Goal: Task Accomplishment & Management: Manage account settings

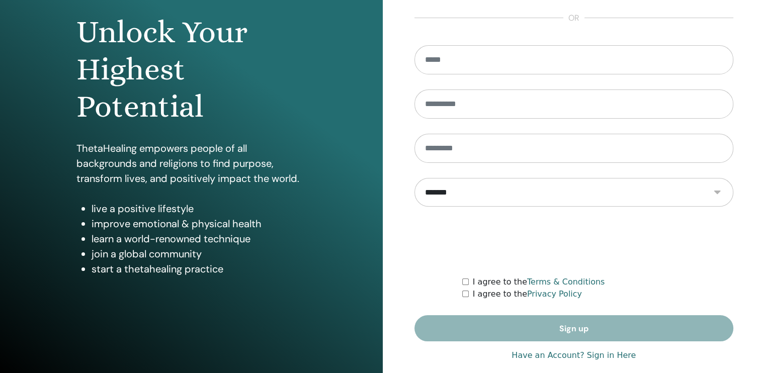
scroll to position [109, 0]
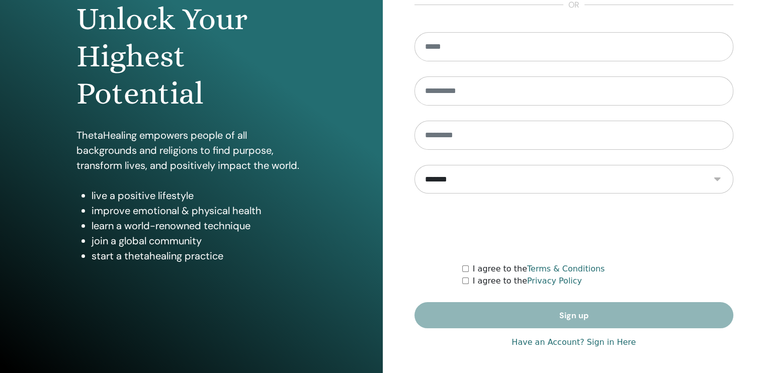
type input "**********"
click at [559, 343] on link "Have an Account? Sign in Here" at bounding box center [573, 342] width 124 height 12
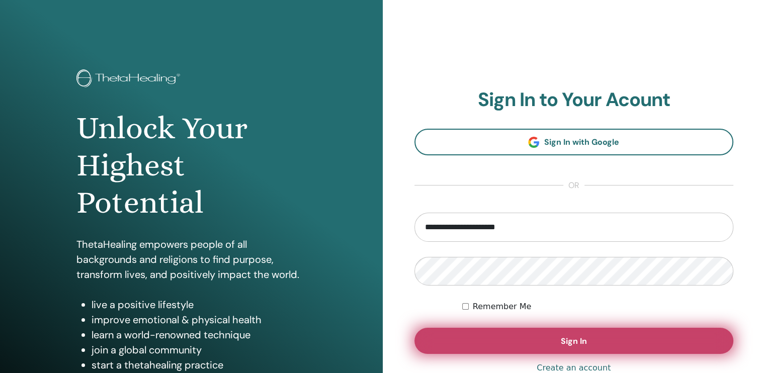
click at [557, 340] on button "Sign In" at bounding box center [573, 341] width 319 height 26
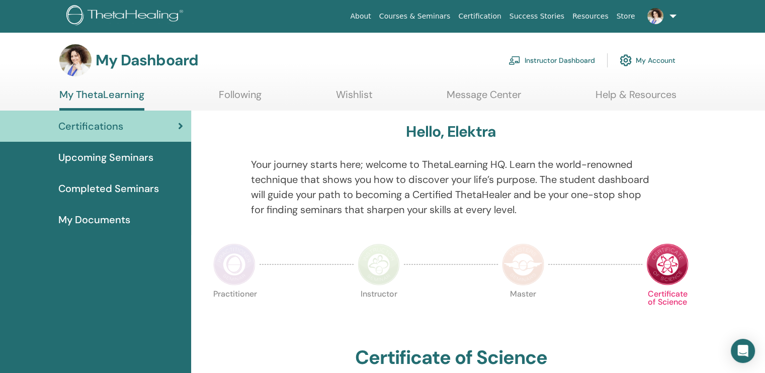
click at [574, 64] on link "Instructor Dashboard" at bounding box center [551, 60] width 86 height 22
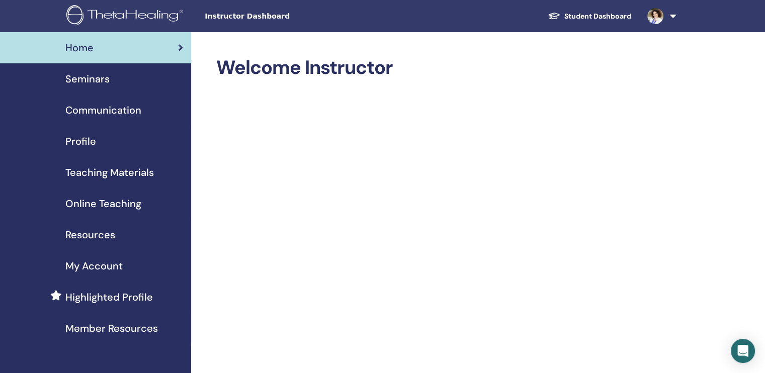
click at [99, 77] on span "Seminars" at bounding box center [87, 78] width 44 height 15
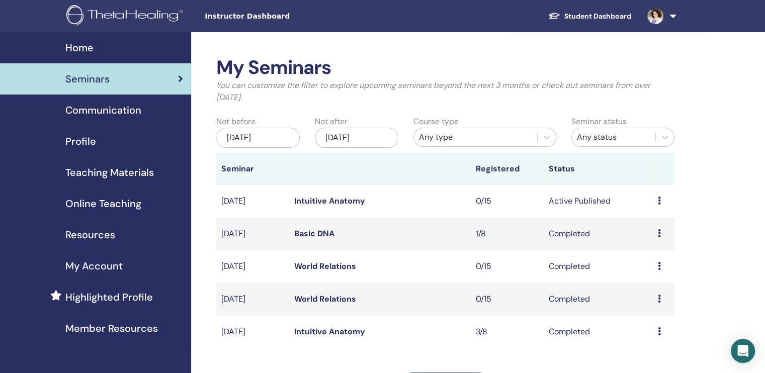
click at [134, 172] on span "Teaching Materials" at bounding box center [109, 172] width 88 height 15
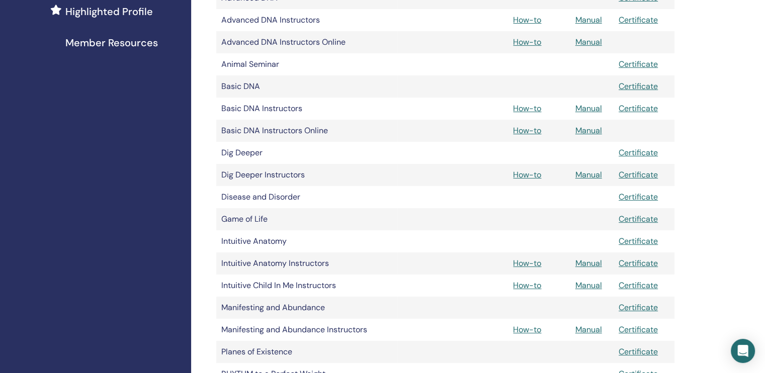
scroll to position [167, 0]
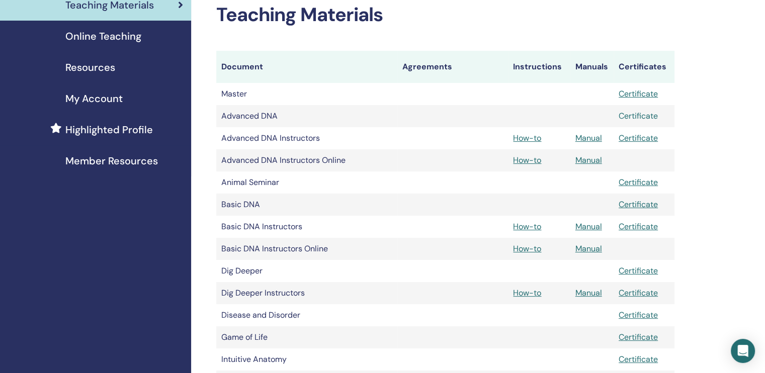
click at [631, 117] on link "Certificate" at bounding box center [637, 116] width 39 height 11
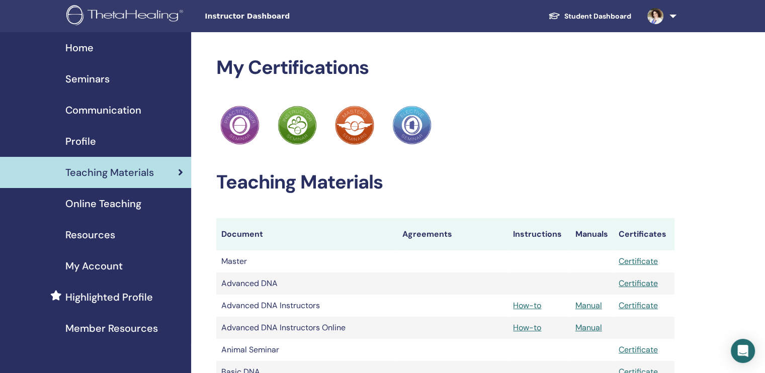
click at [117, 203] on span "Online Teaching" at bounding box center [103, 203] width 76 height 15
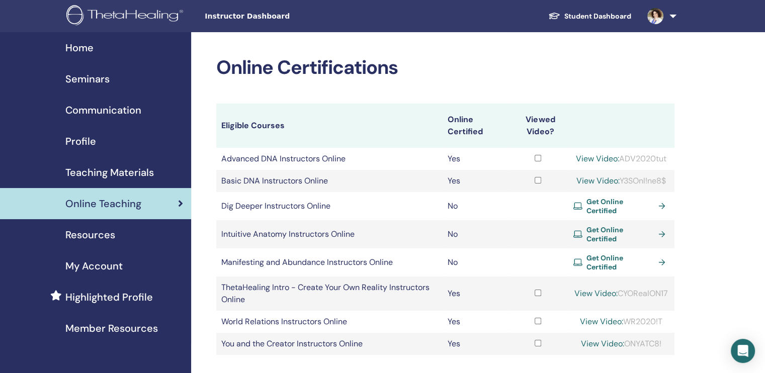
click at [587, 182] on link "View Video:" at bounding box center [597, 180] width 43 height 11
drag, startPoint x: 619, startPoint y: 178, endPoint x: 666, endPoint y: 184, distance: 47.1
click at [667, 183] on div "View Video: Y3SOnl!ne8$" at bounding box center [621, 181] width 96 height 12
copy div "Y3SOnl!ne8$"
click at [740, 177] on div "Online Certifications Eligible Courses Online Certified Viewed Video? Advanced …" at bounding box center [478, 264] width 574 height 464
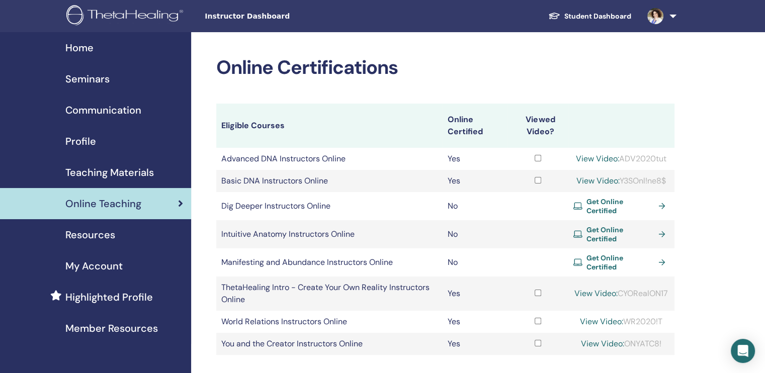
drag, startPoint x: 622, startPoint y: 180, endPoint x: 670, endPoint y: 178, distance: 47.8
click at [670, 178] on td "View Video: Y3SOnl!ne8$" at bounding box center [621, 181] width 106 height 22
copy div "Y3SOnl!ne8$"
